Goal: Find specific page/section: Find specific page/section

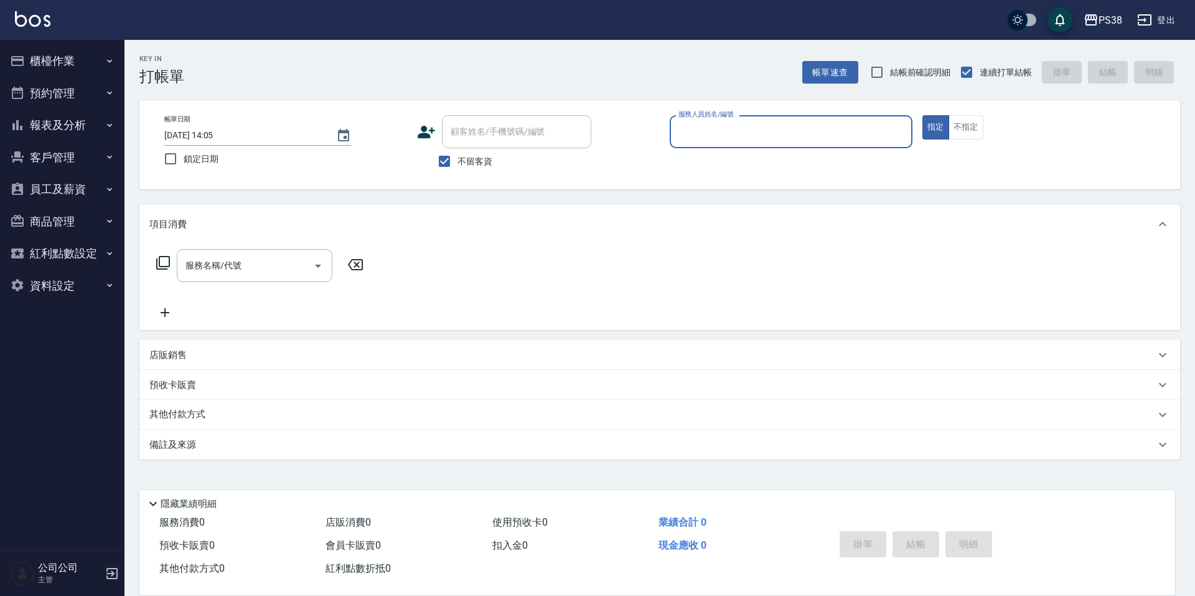
click at [98, 63] on button "櫃檯作業" at bounding box center [62, 61] width 115 height 32
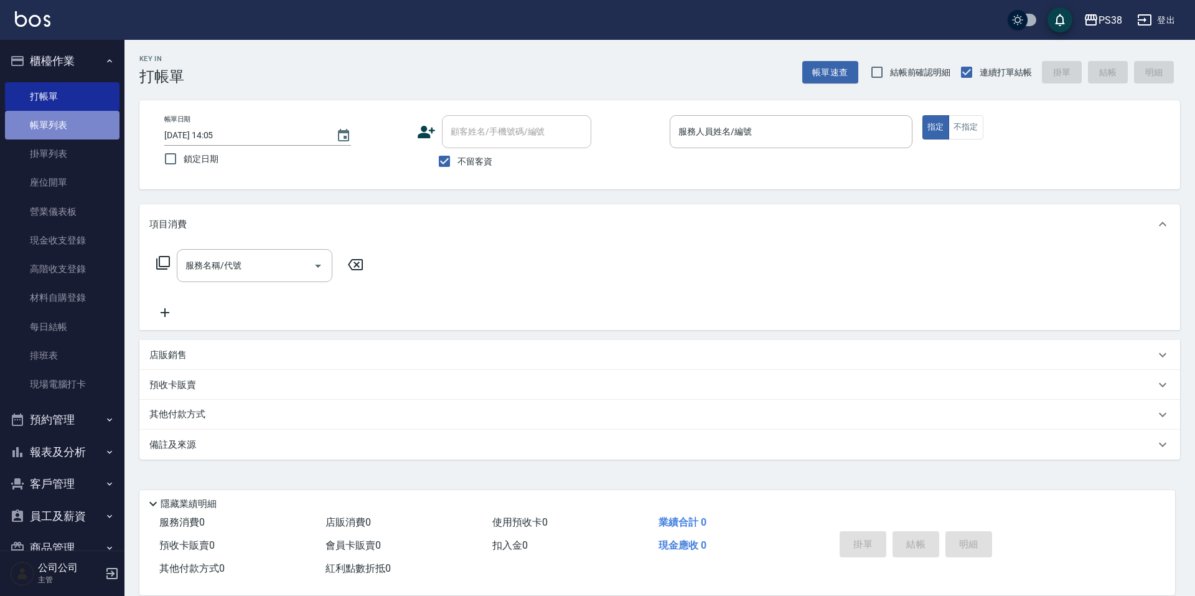
click at [92, 119] on link "帳單列表" at bounding box center [62, 125] width 115 height 29
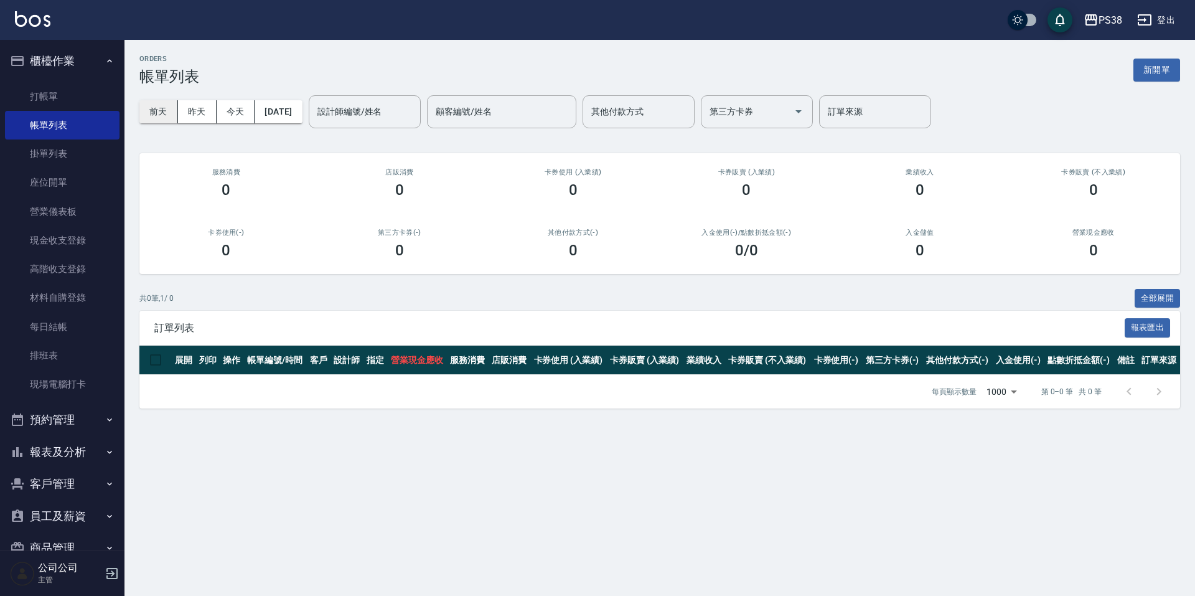
click at [164, 112] on button "前天" at bounding box center [158, 111] width 39 height 23
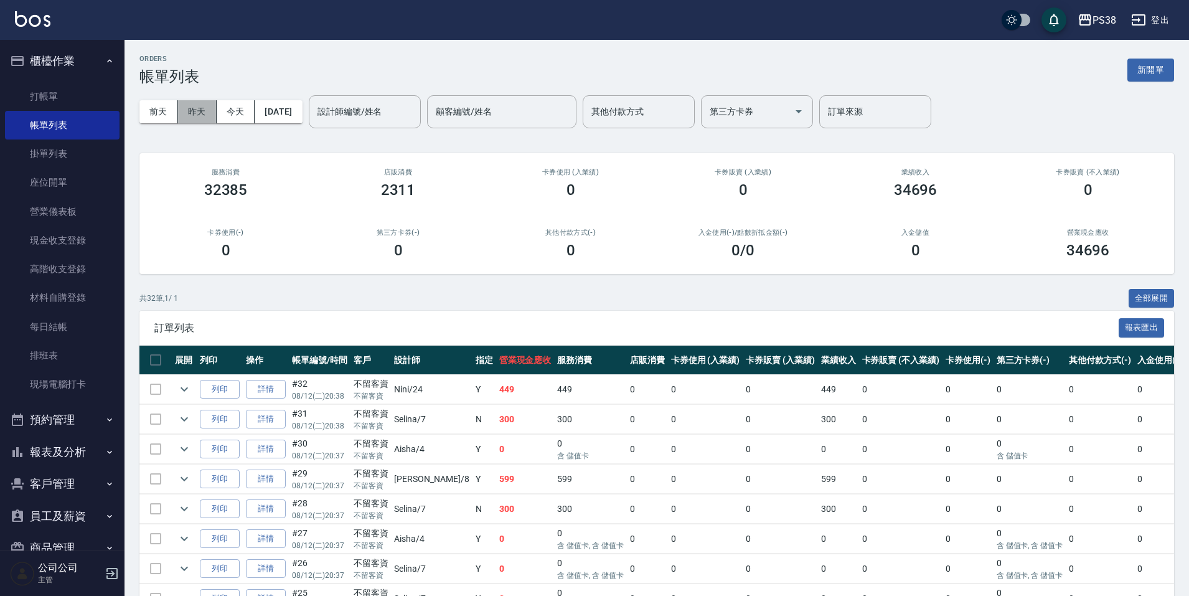
click at [207, 115] on button "昨天" at bounding box center [197, 111] width 39 height 23
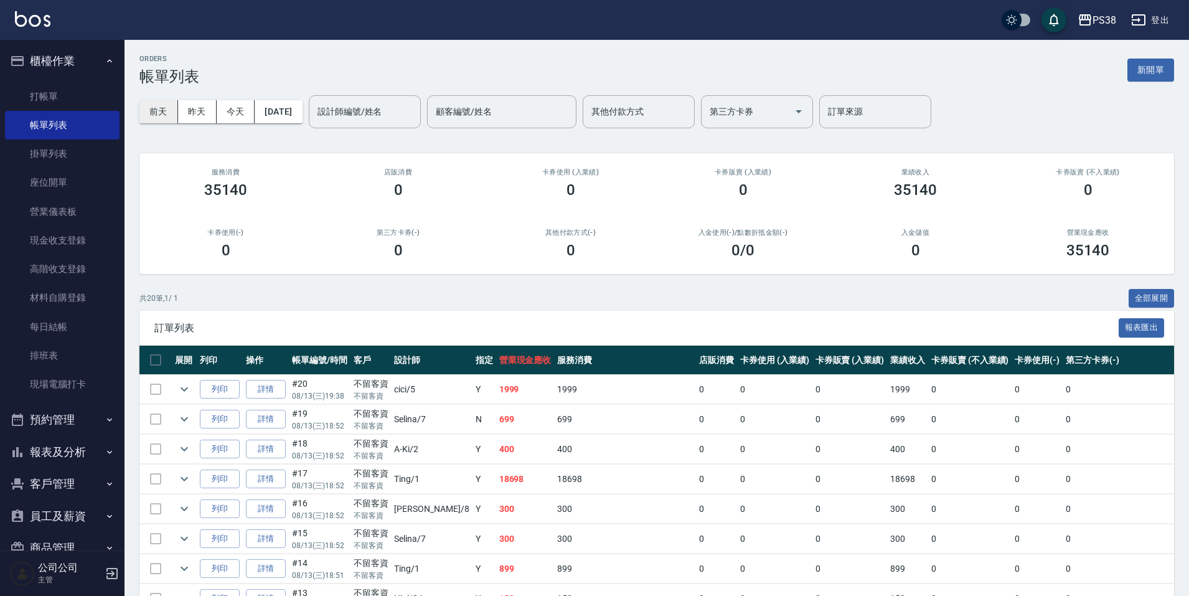
click at [148, 110] on button "前天" at bounding box center [158, 111] width 39 height 23
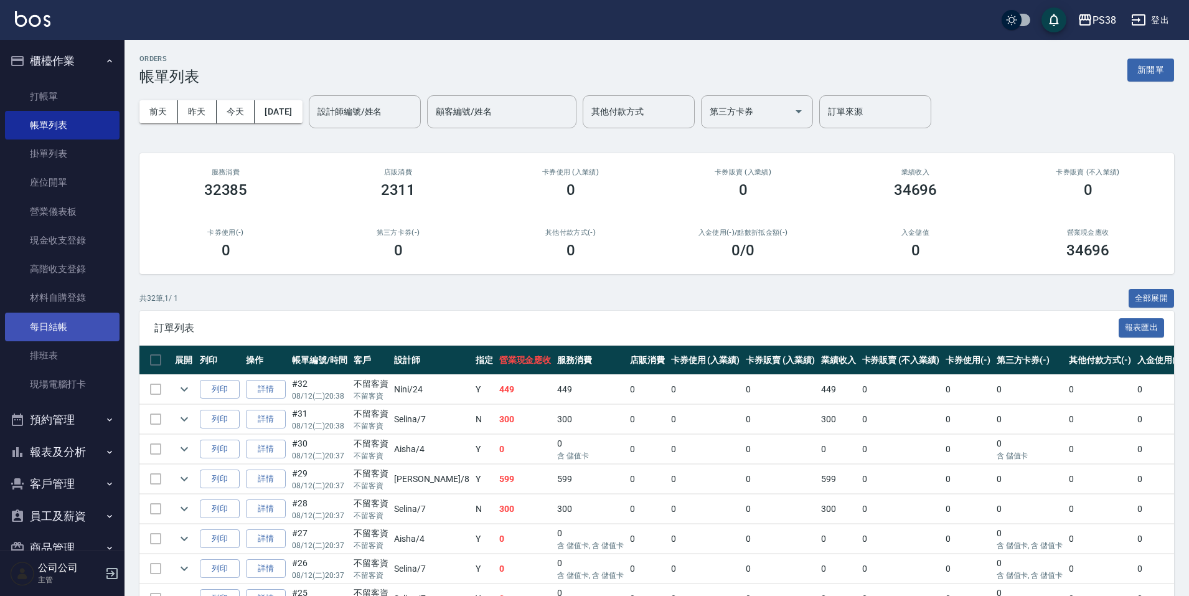
click at [63, 327] on link "每日結帳" at bounding box center [62, 327] width 115 height 29
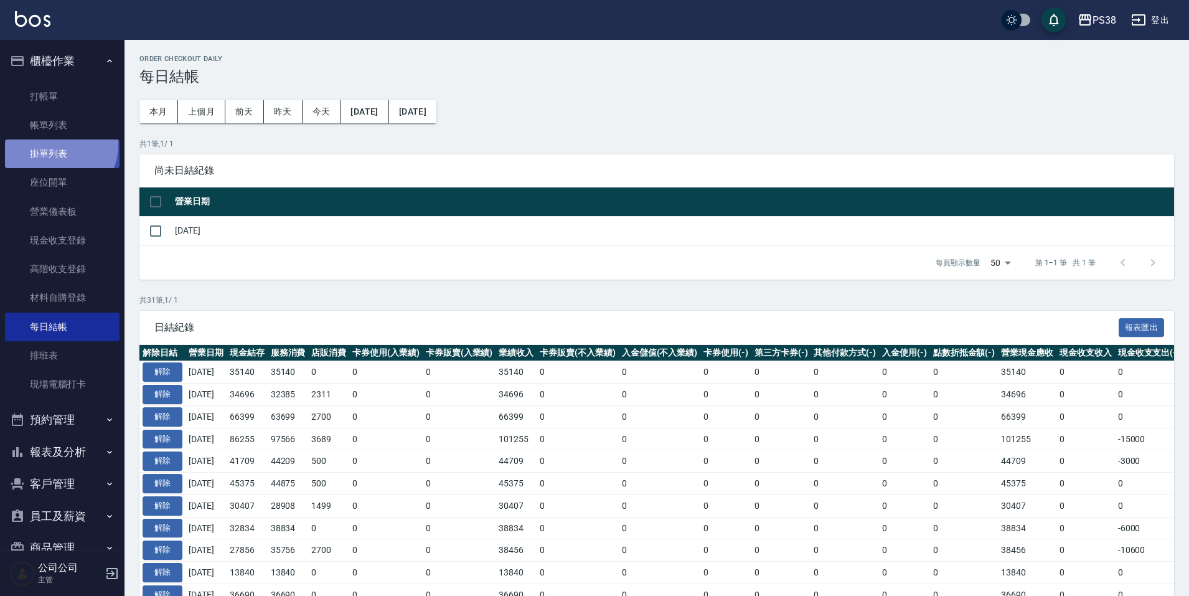
click at [53, 144] on link "掛單列表" at bounding box center [62, 153] width 115 height 29
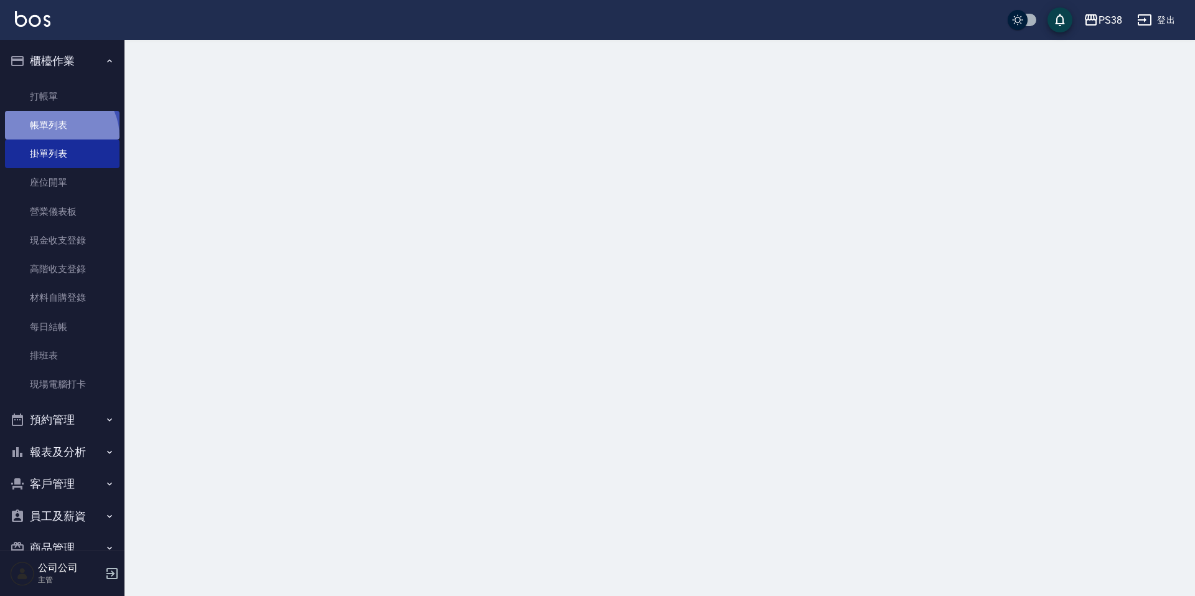
click at [57, 136] on link "帳單列表" at bounding box center [62, 125] width 115 height 29
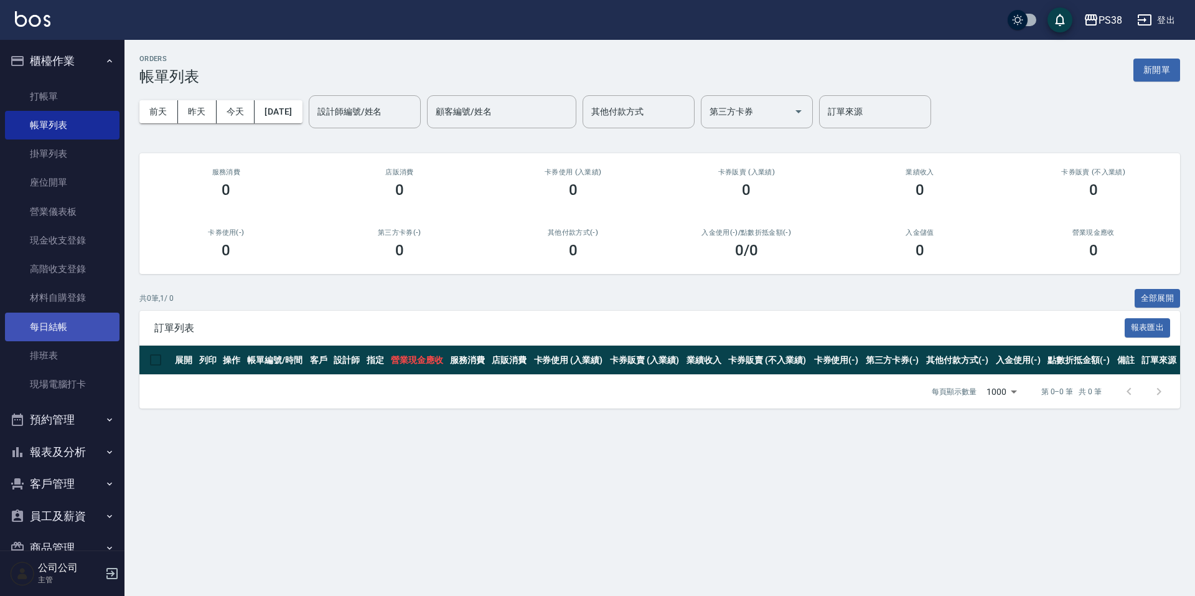
click at [64, 330] on link "每日結帳" at bounding box center [62, 327] width 115 height 29
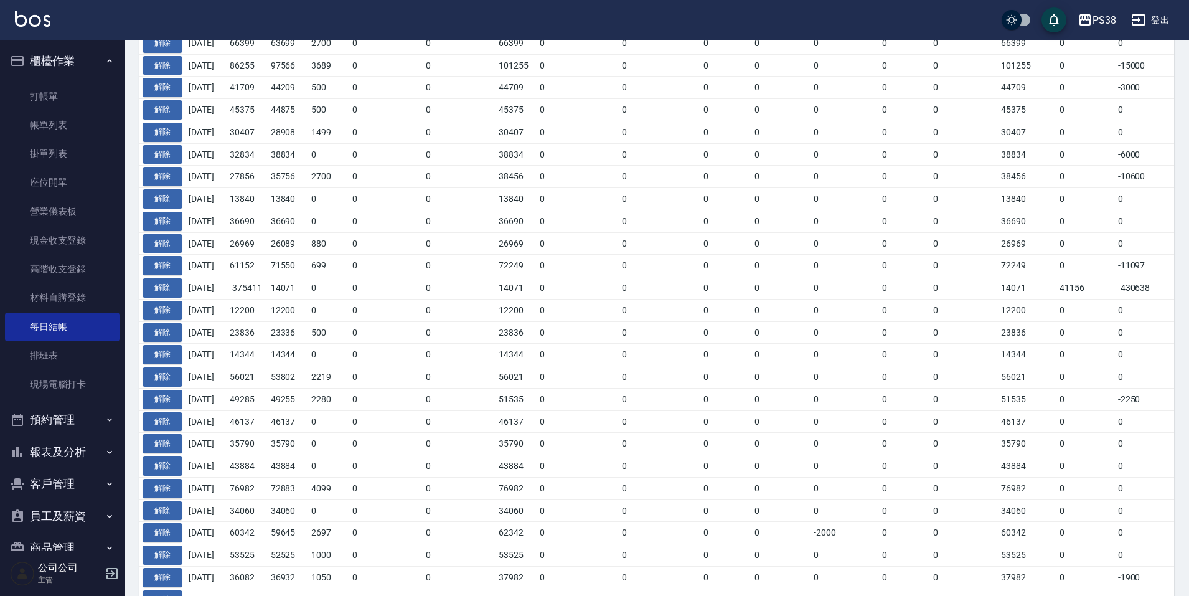
scroll to position [125, 0]
